Goal: Task Accomplishment & Management: Manage account settings

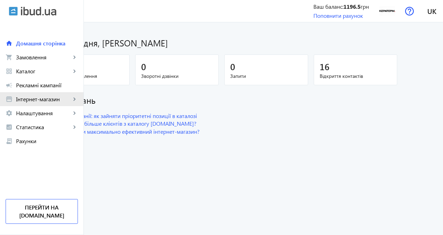
click at [38, 100] on span "Інтернет-магазин" at bounding box center [43, 99] width 55 height 7
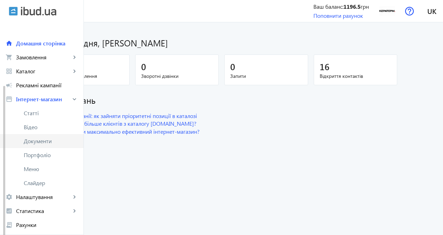
scroll to position [35, 0]
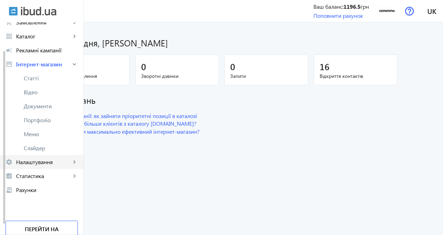
click at [55, 158] on link "settings Налаштування keyboard_arrow_right" at bounding box center [42, 162] width 84 height 14
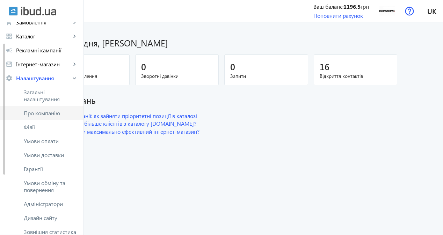
click at [62, 111] on span "Про компанію" at bounding box center [51, 113] width 54 height 7
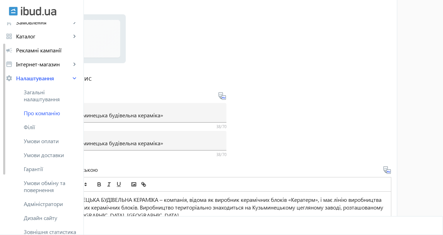
scroll to position [105, 0]
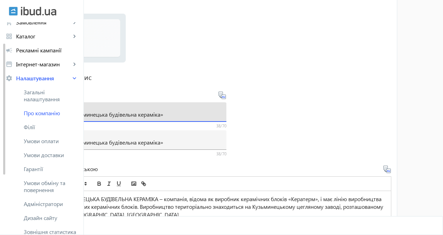
click at [153, 115] on input "ТОВ «Кузьминецька будівельна кераміка»" at bounding box center [139, 114] width 164 height 7
click at [153, 115] on input "КЕРАТЕРМ" at bounding box center [139, 114] width 164 height 7
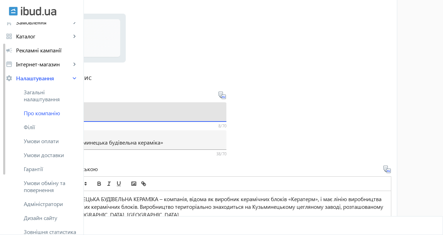
click at [153, 115] on input "КЕРАТЕРМ" at bounding box center [139, 114] width 164 height 7
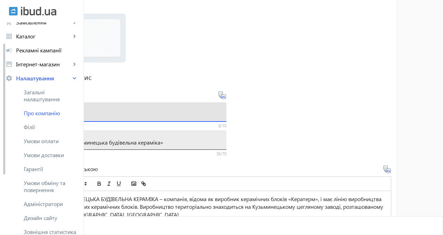
type input "КЕРАТЕРМ"
click at [149, 144] on input "ТОВ «Кузьминецька будівельна кераміка»" at bounding box center [139, 142] width 164 height 7
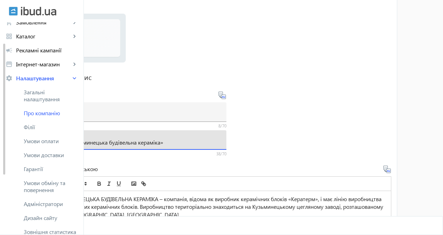
click at [149, 144] on input "ТОВ «Кузьминецька будівельна кераміка»" at bounding box center [139, 142] width 164 height 7
paste input "ЕРАТЕРМ"
type input "КЕРАТЕРМ"
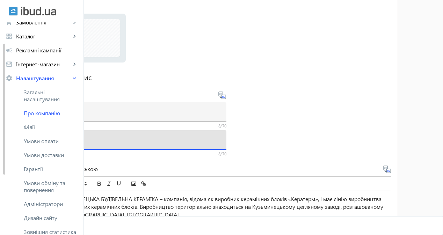
click at [163, 160] on mat-card "Логотип Виберіть або перетягніть сюди Ваш файл 19872665d629b12e4b6345687761727-…" at bounding box center [222, 189] width 352 height 382
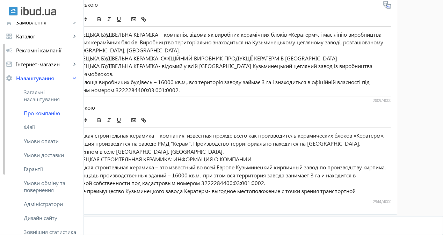
scroll to position [274, 0]
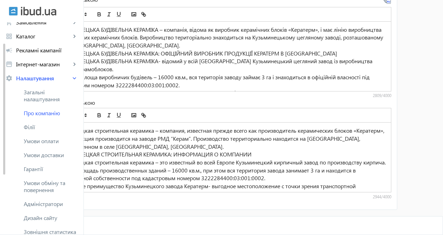
click at [75, 227] on span "Зберегти" at bounding box center [63, 226] width 24 height 8
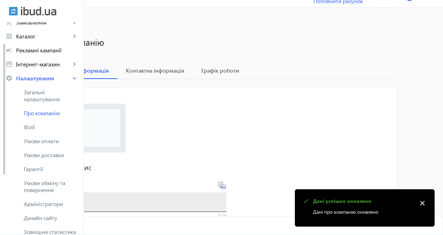
scroll to position [0, 0]
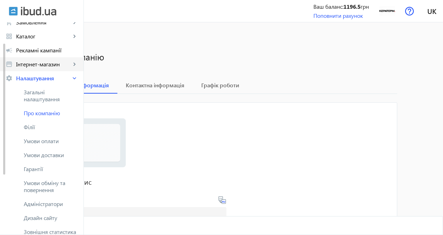
click at [38, 62] on span "Інтернет-магазин" at bounding box center [43, 64] width 55 height 7
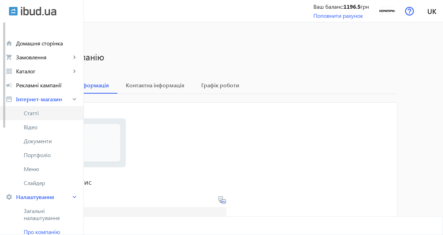
click at [30, 118] on link "Статті" at bounding box center [42, 113] width 84 height 14
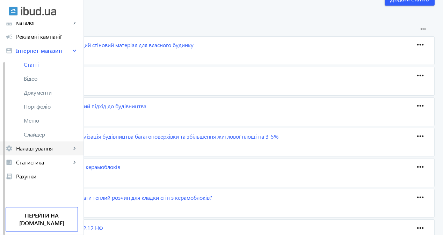
scroll to position [70, 0]
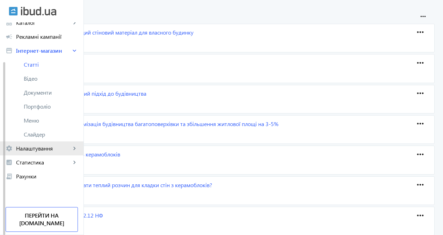
click at [49, 147] on span "Налаштування" at bounding box center [43, 148] width 55 height 7
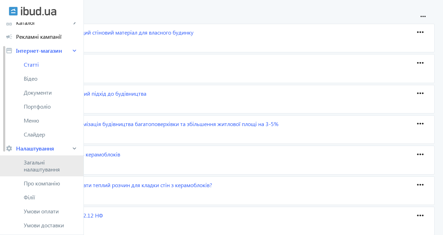
click at [49, 160] on span "Загальні налаштування" at bounding box center [51, 166] width 54 height 14
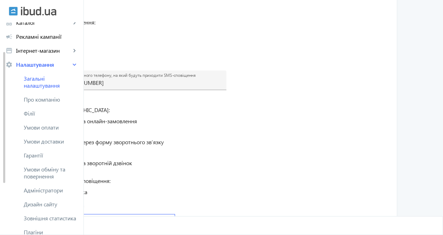
scroll to position [210, 0]
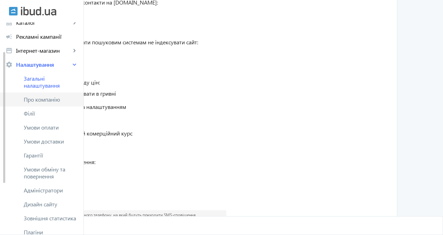
click at [48, 100] on span "Про компанію" at bounding box center [51, 99] width 54 height 7
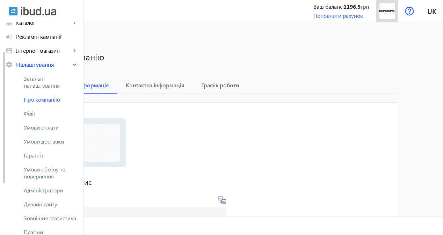
click at [384, 13] on img at bounding box center [388, 11] width 16 height 16
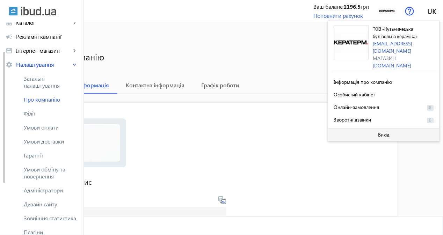
click at [356, 129] on span at bounding box center [383, 135] width 111 height 17
